Goal: Check status

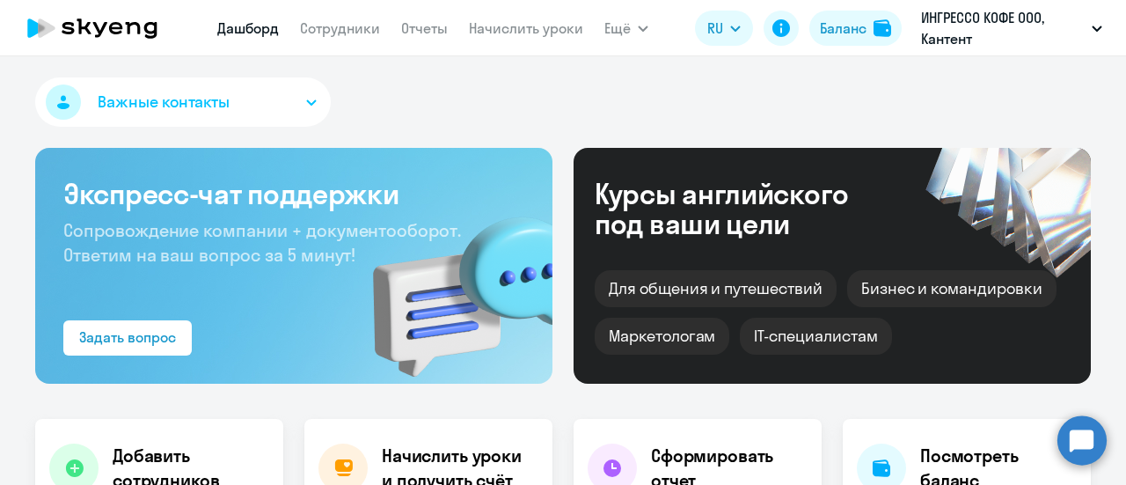
select select "30"
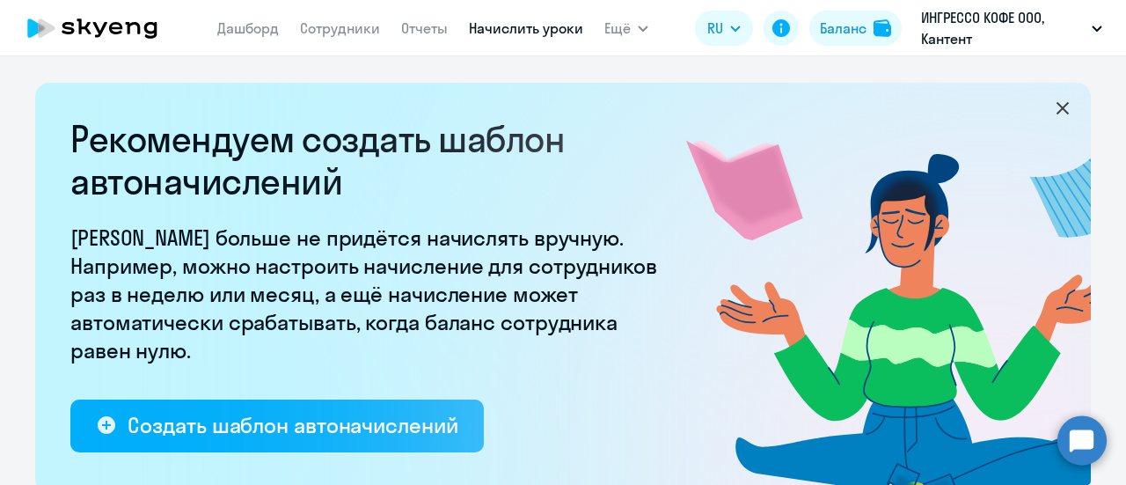
select select "10"
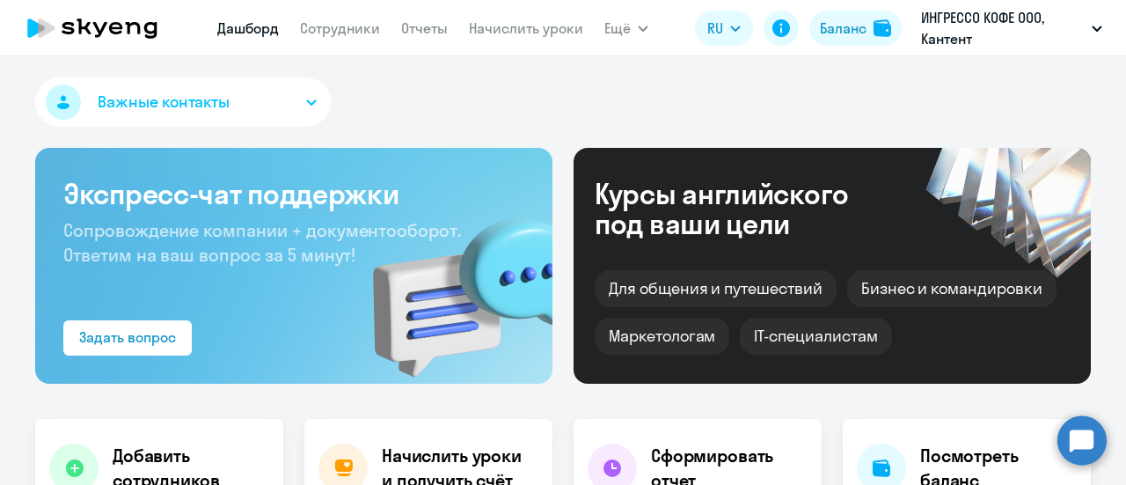
select select "30"
